Goal: Information Seeking & Learning: Learn about a topic

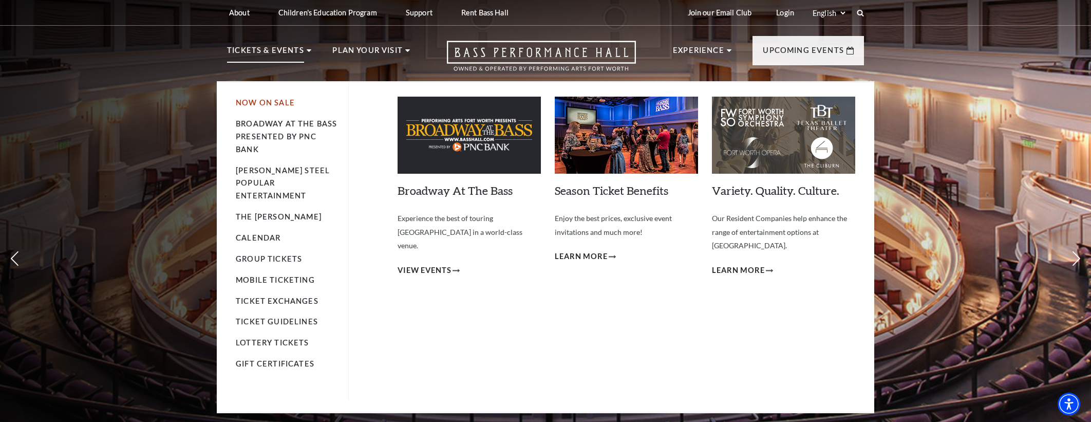
click at [263, 100] on link "Now On Sale" at bounding box center [265, 102] width 59 height 9
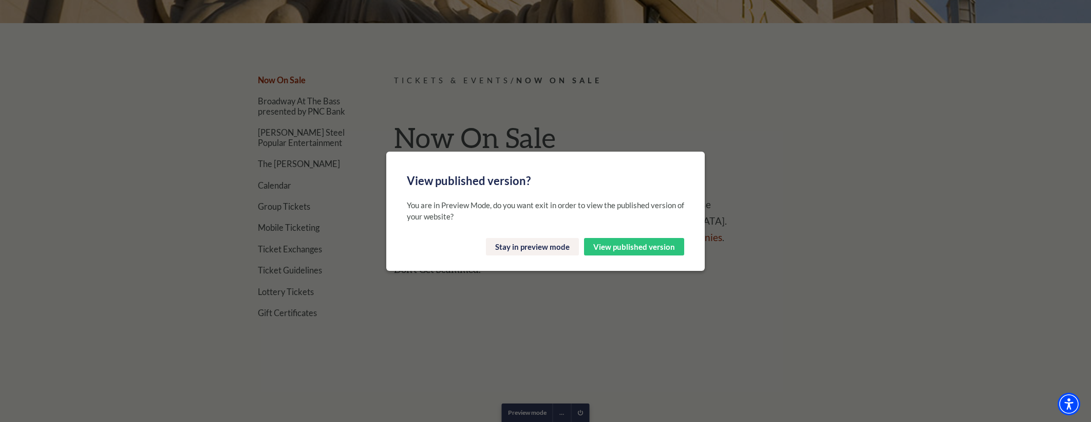
scroll to position [286, 0]
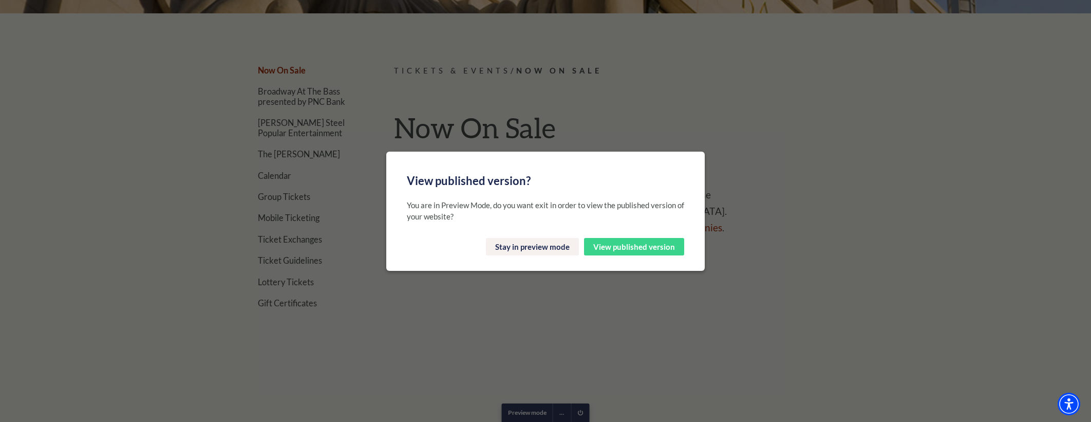
click at [655, 243] on button "View published version" at bounding box center [634, 246] width 100 height 17
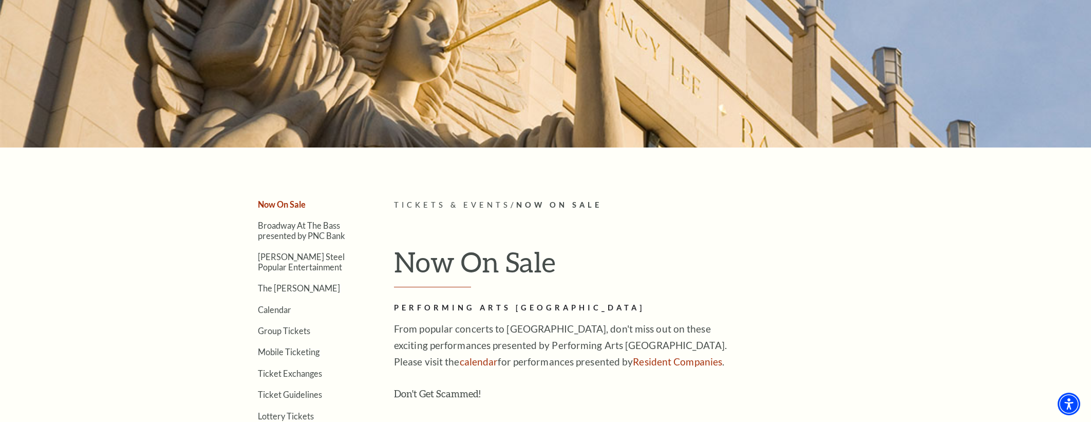
scroll to position [201, 0]
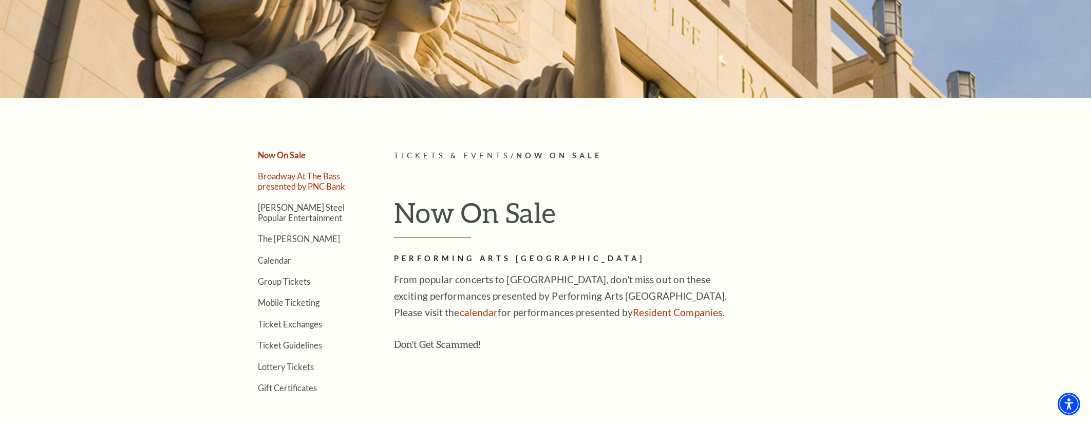
click at [279, 183] on link "Broadway At The Bass presented by PNC Bank" at bounding box center [301, 181] width 87 height 20
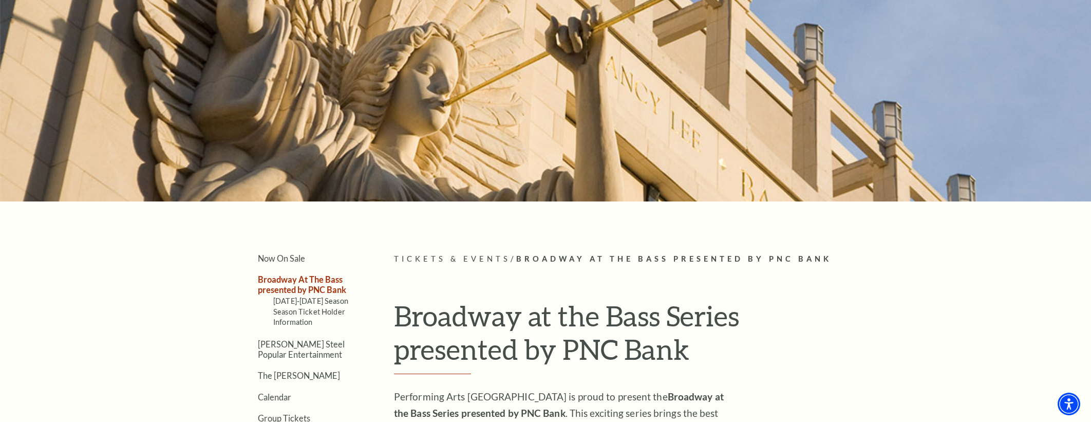
scroll to position [116, 0]
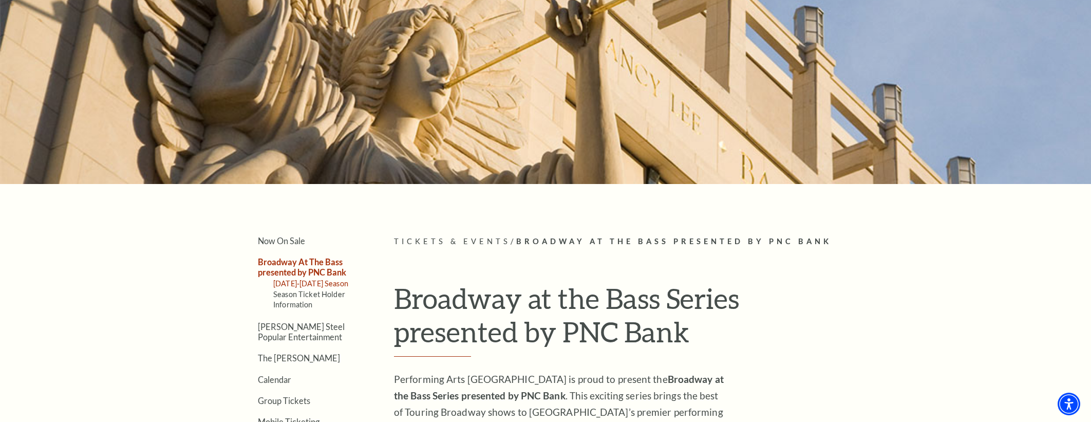
click at [319, 286] on link "[DATE]-[DATE] Season" at bounding box center [310, 283] width 75 height 9
click at [289, 306] on link "Season Ticket Holder Information" at bounding box center [309, 299] width 72 height 19
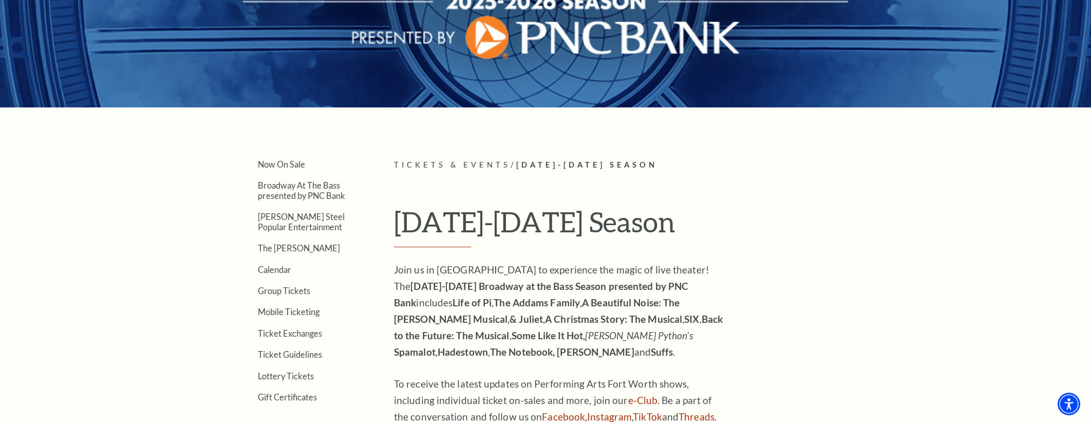
scroll to position [179, 0]
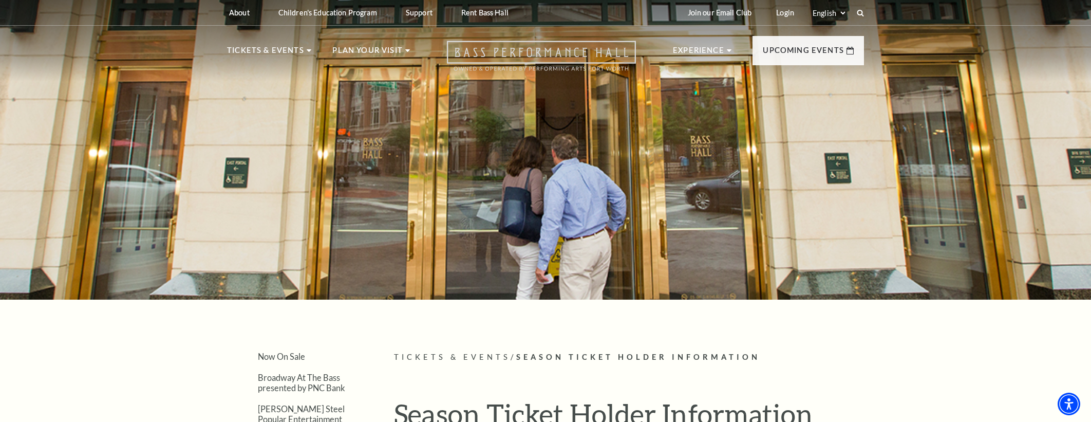
drag, startPoint x: 606, startPoint y: 56, endPoint x: 595, endPoint y: 52, distance: 11.5
click at [606, 56] on use "Open this option" at bounding box center [541, 56] width 189 height 30
